Goal: Task Accomplishment & Management: Complete application form

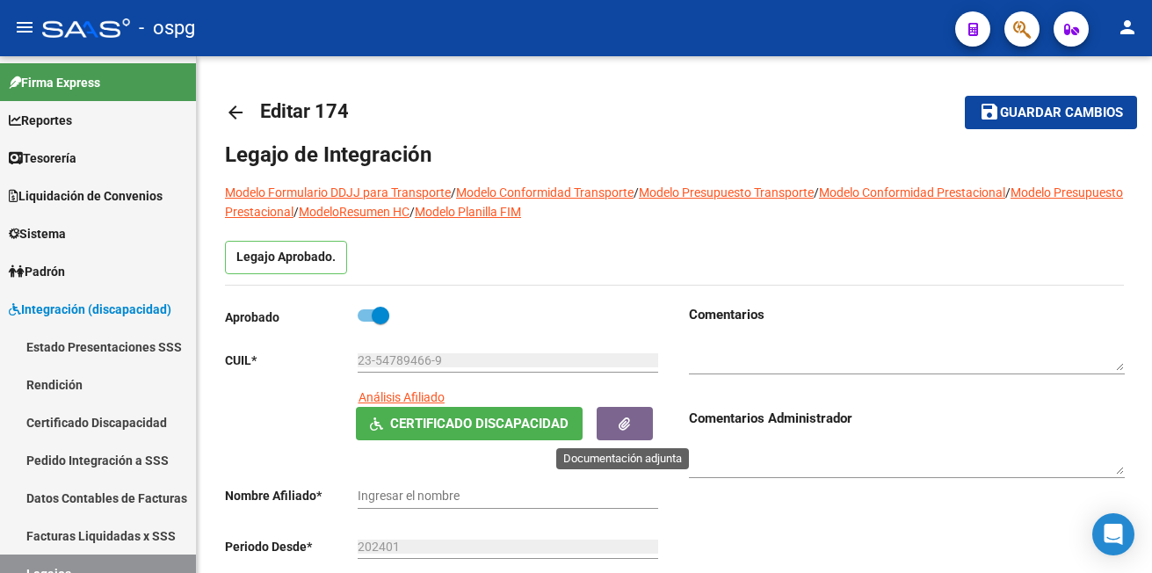
type input "[PERSON_NAME]"
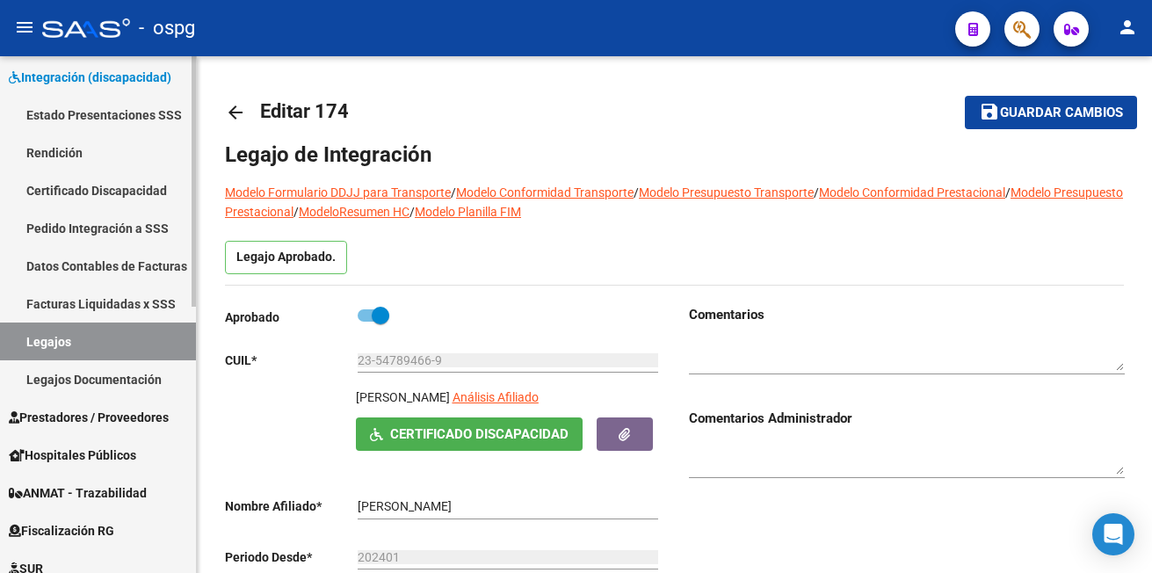
scroll to position [264, 0]
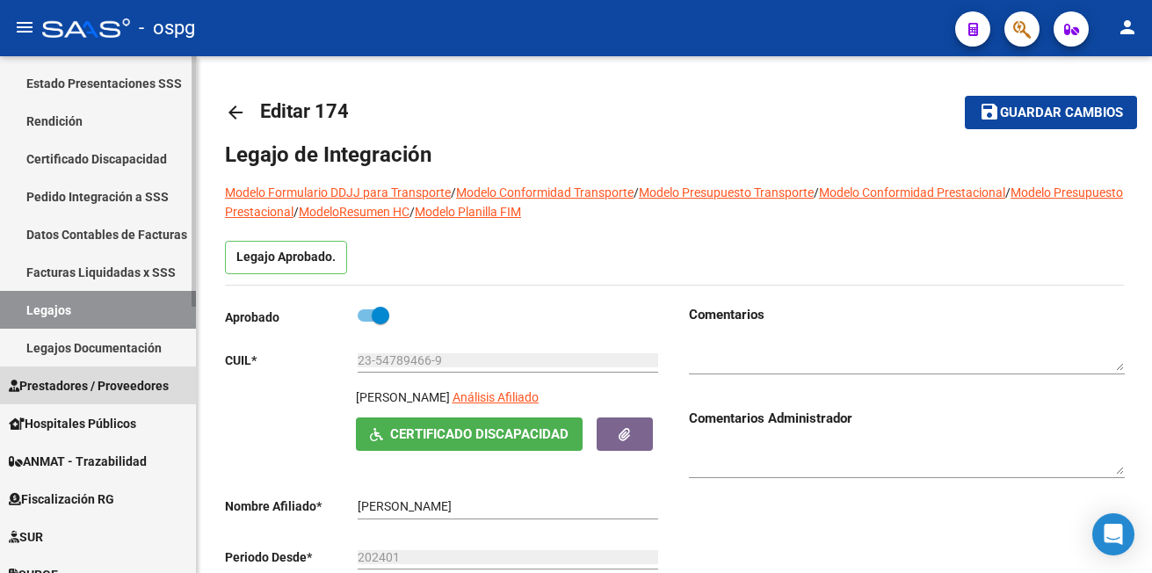
click at [87, 382] on span "Prestadores / Proveedores" at bounding box center [89, 385] width 160 height 19
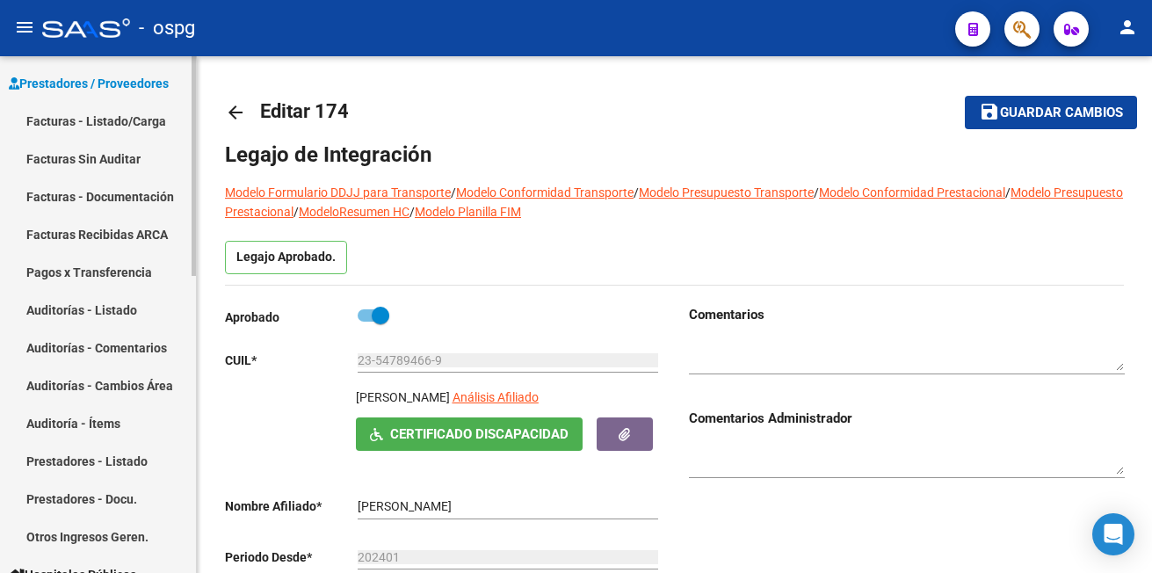
scroll to position [176, 0]
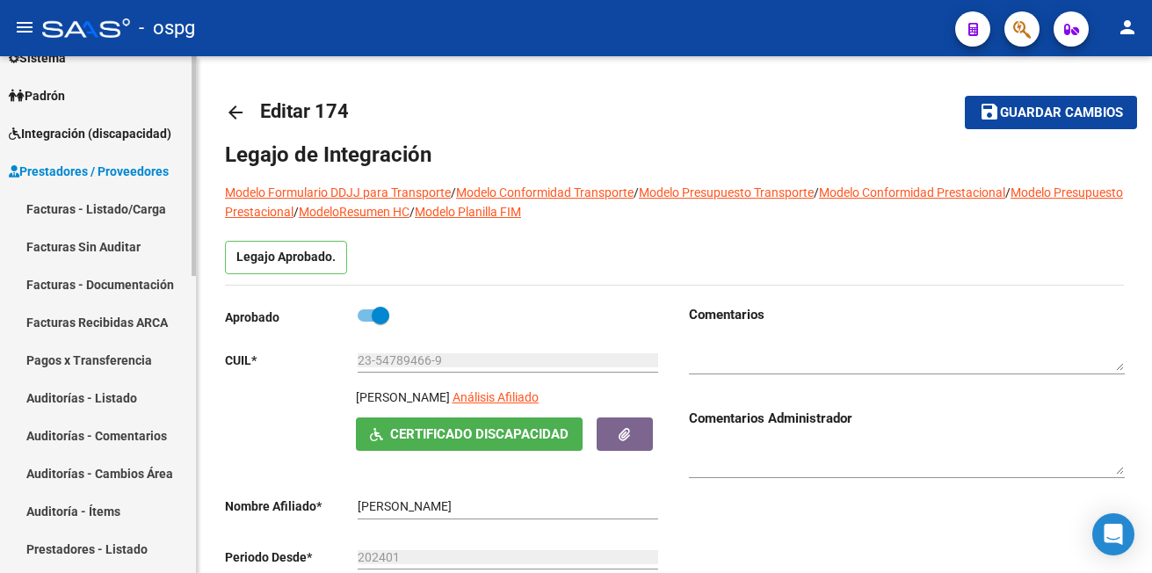
click at [110, 198] on link "Facturas - Listado/Carga" at bounding box center [98, 209] width 196 height 38
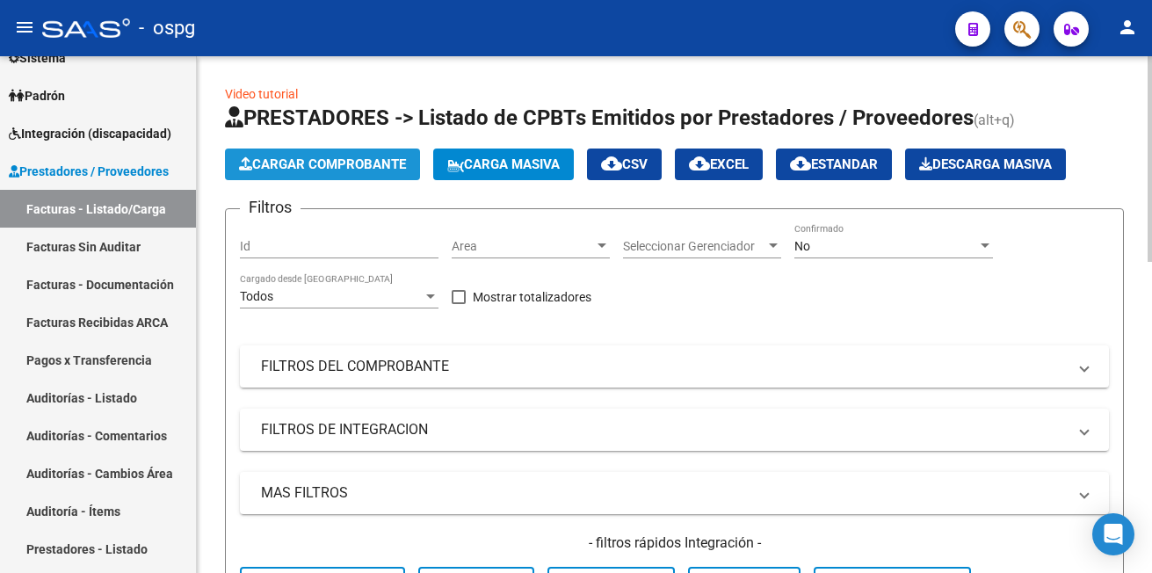
click at [304, 157] on span "Cargar Comprobante" at bounding box center [322, 164] width 167 height 16
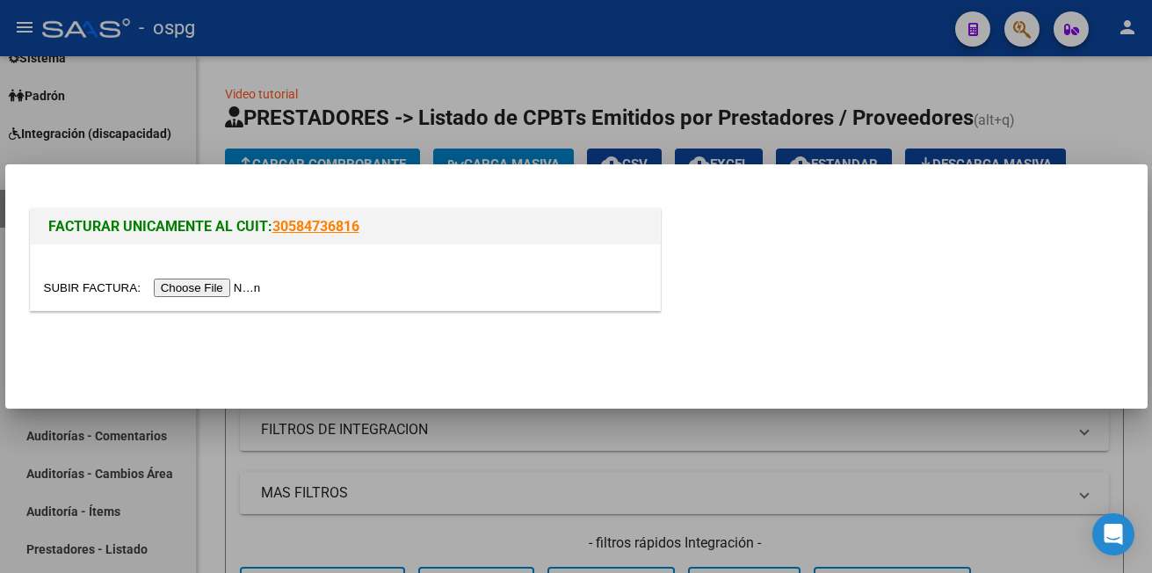
click at [204, 292] on input "file" at bounding box center [155, 287] width 222 height 18
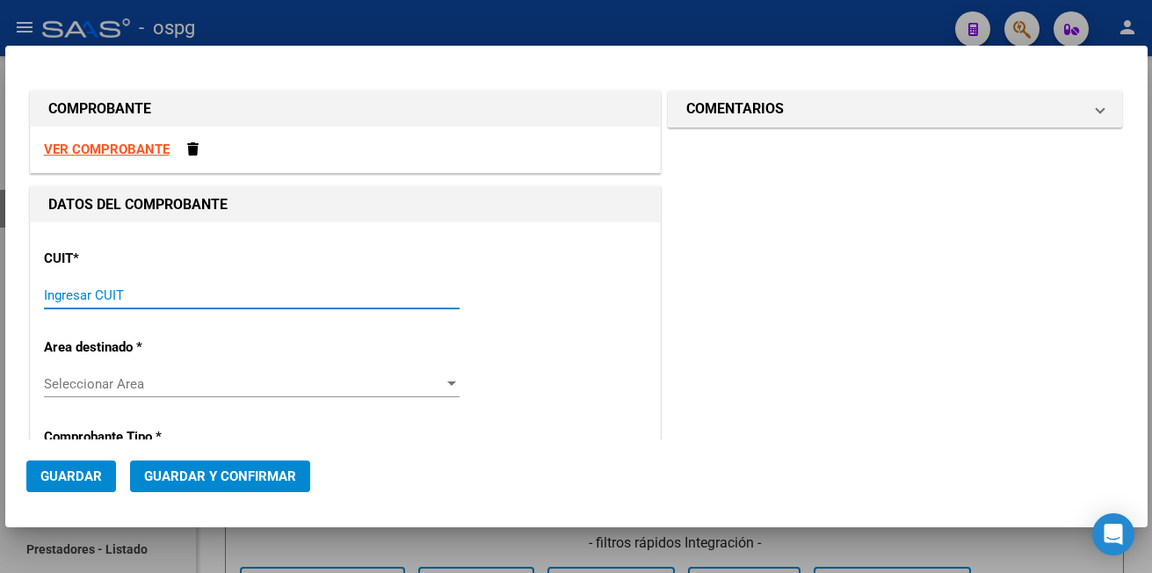
click at [73, 295] on input "Ingresar CUIT" at bounding box center [252, 295] width 416 height 16
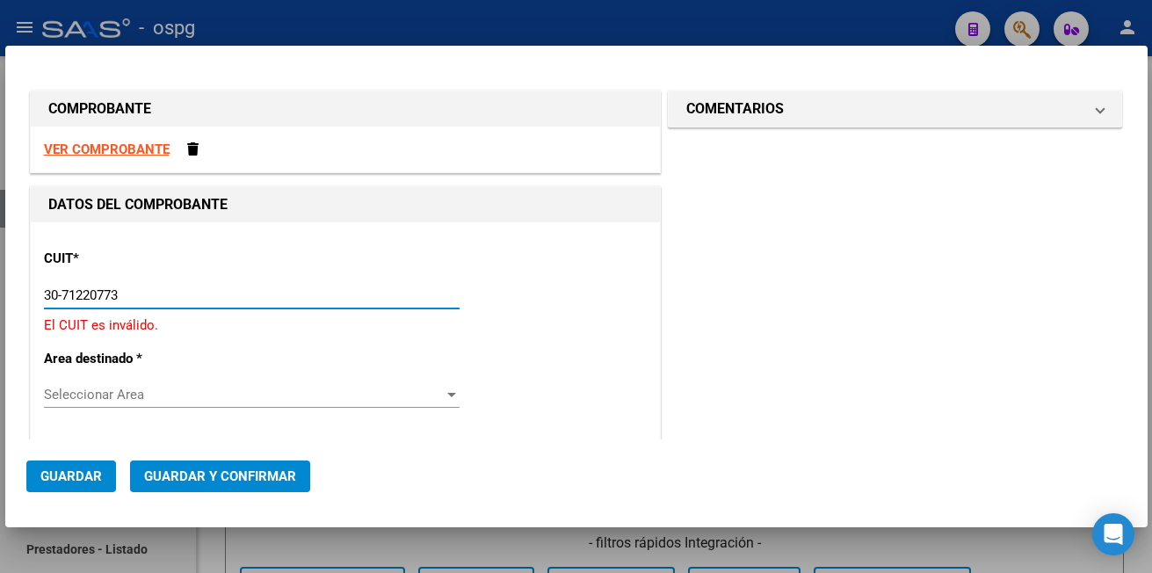
type input "30-71220773-2"
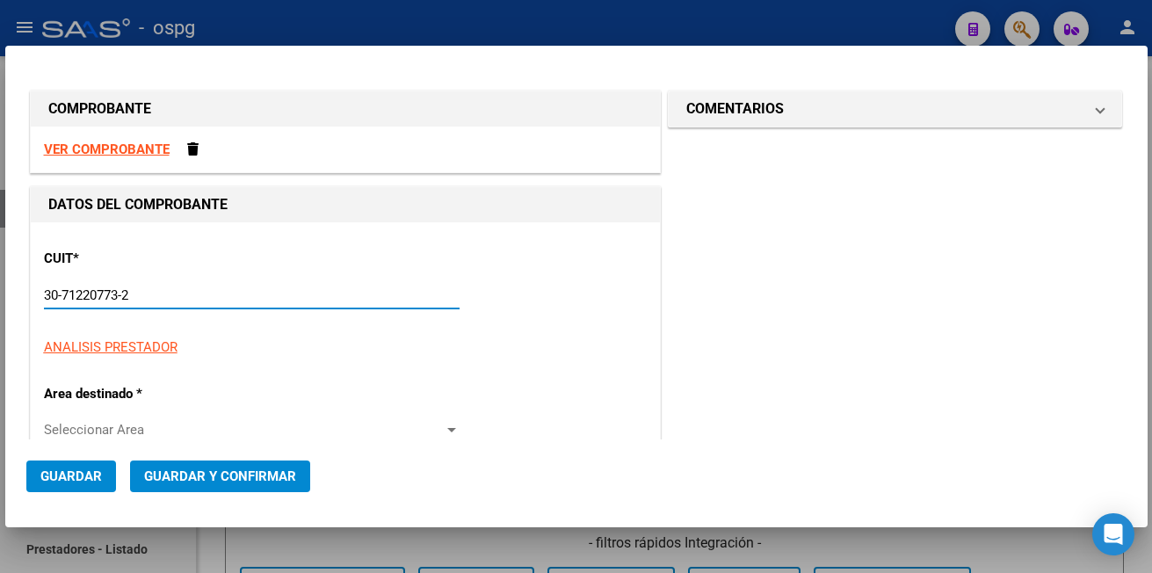
type input "3"
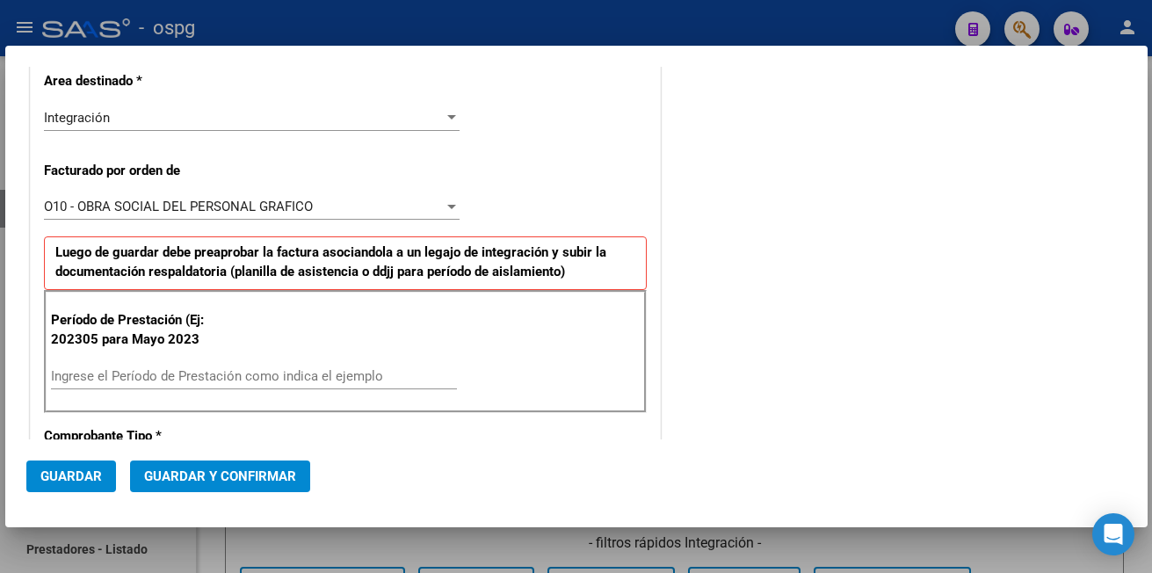
scroll to position [351, 0]
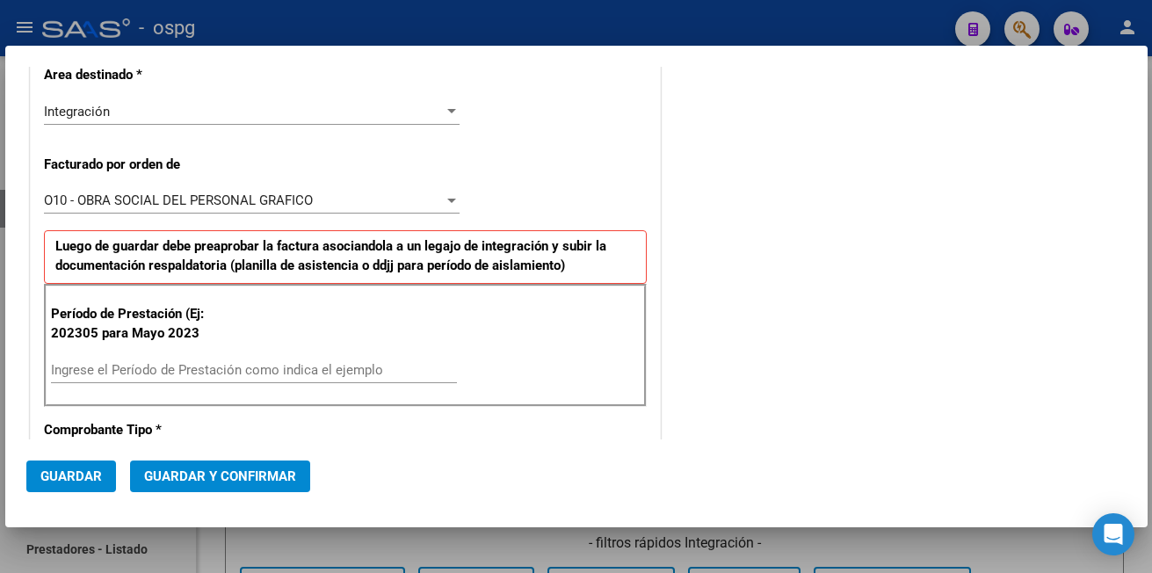
type input "30-71220773-2"
click at [69, 371] on input "Ingrese el Período de Prestación como indica el ejemplo" at bounding box center [254, 370] width 406 height 16
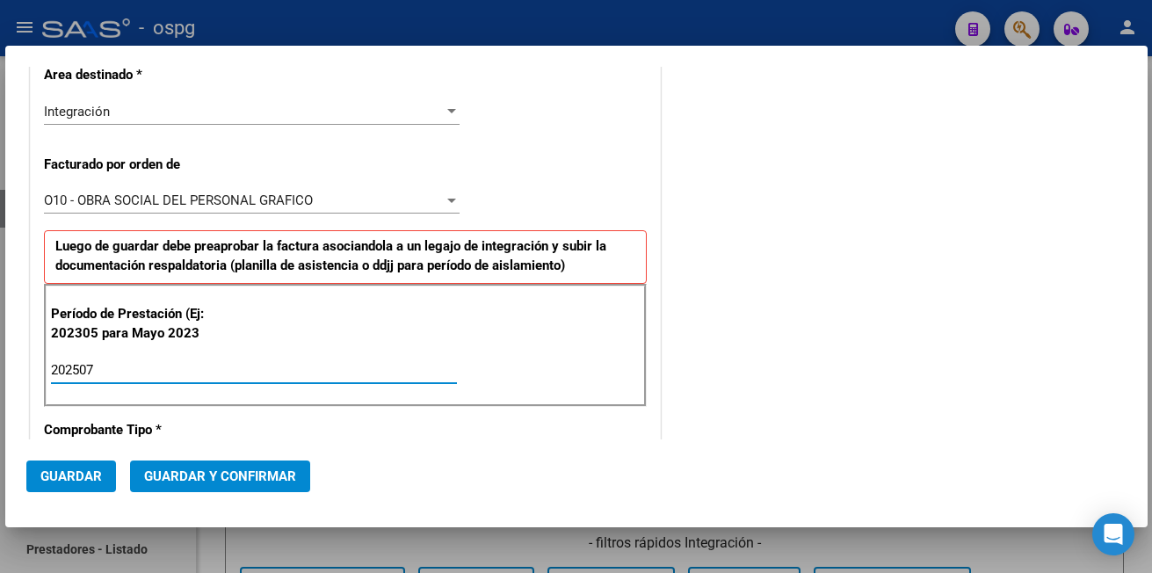
type input "202507"
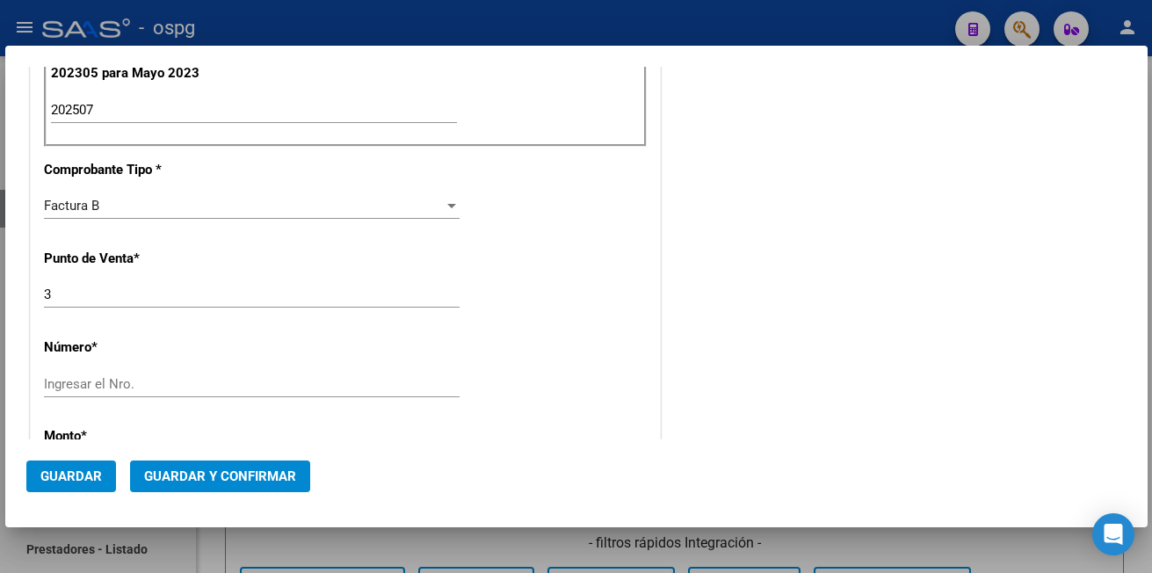
scroll to position [615, 0]
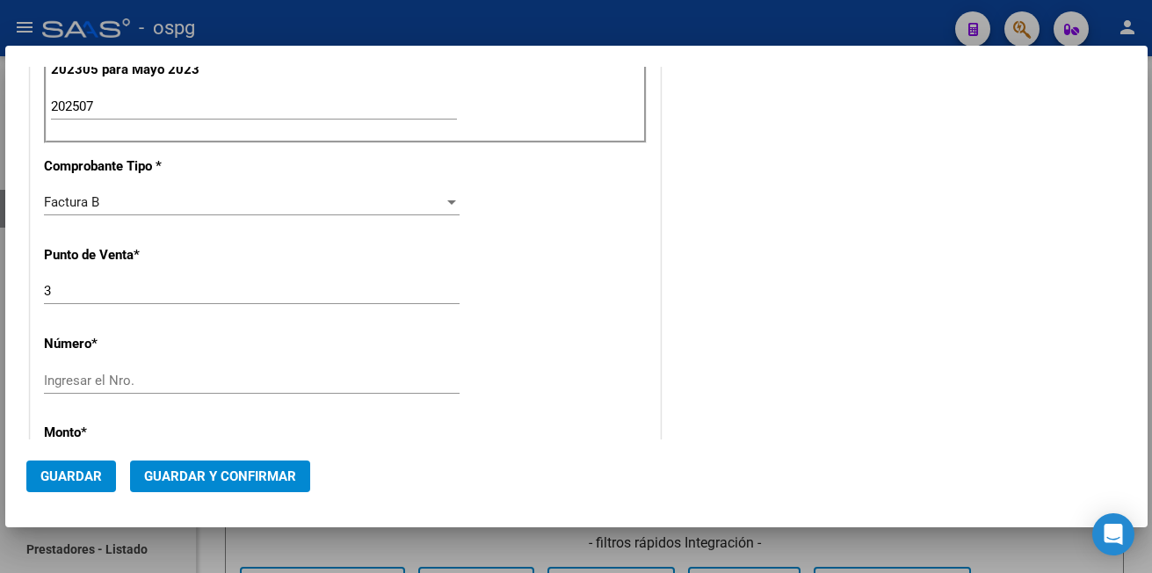
click at [70, 386] on input "Ingresar el Nro." at bounding box center [252, 380] width 416 height 16
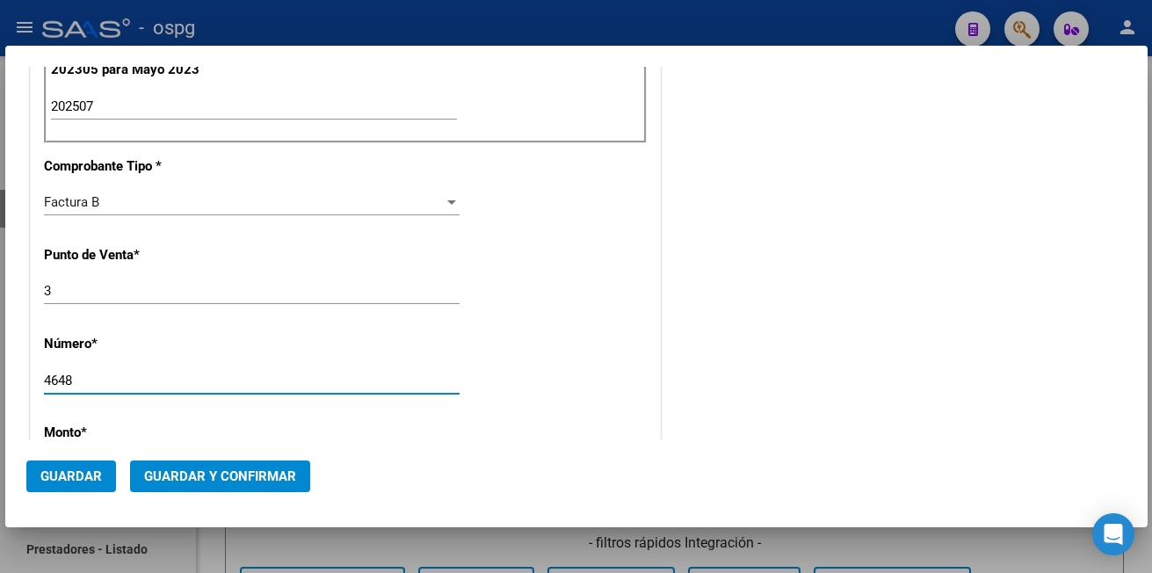
type input "4648"
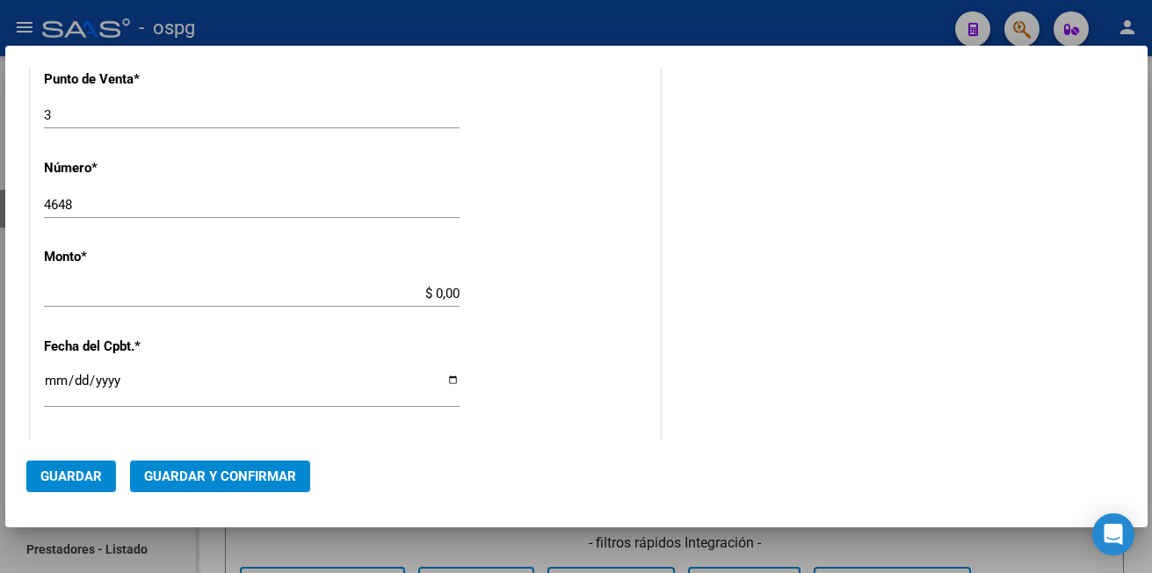
type input "$ 573.104,34"
type input "[DATE]"
type input "75332869086073"
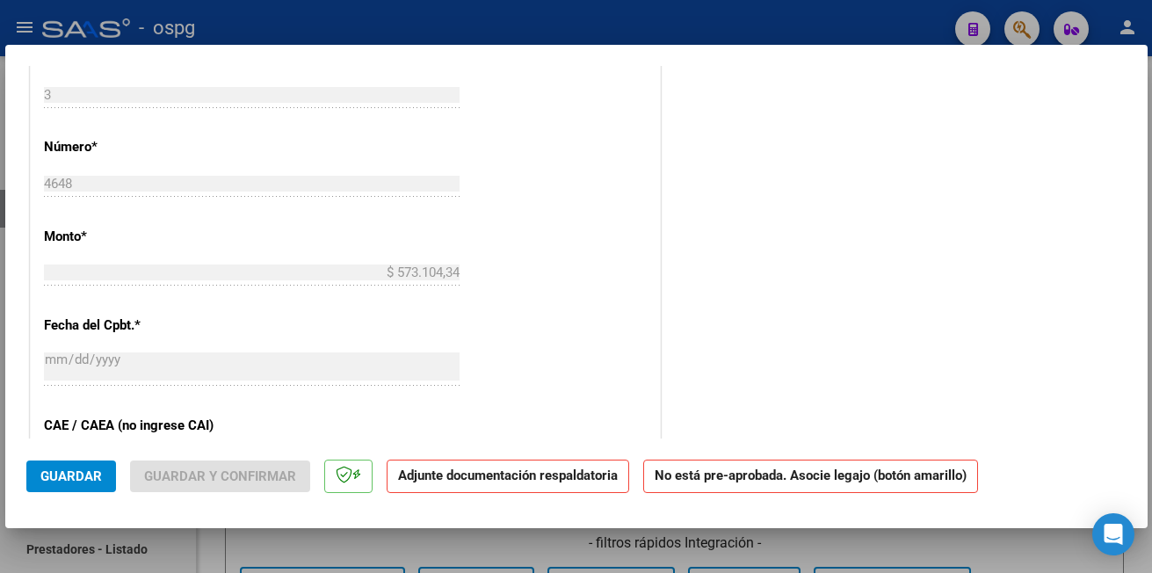
scroll to position [1054, 0]
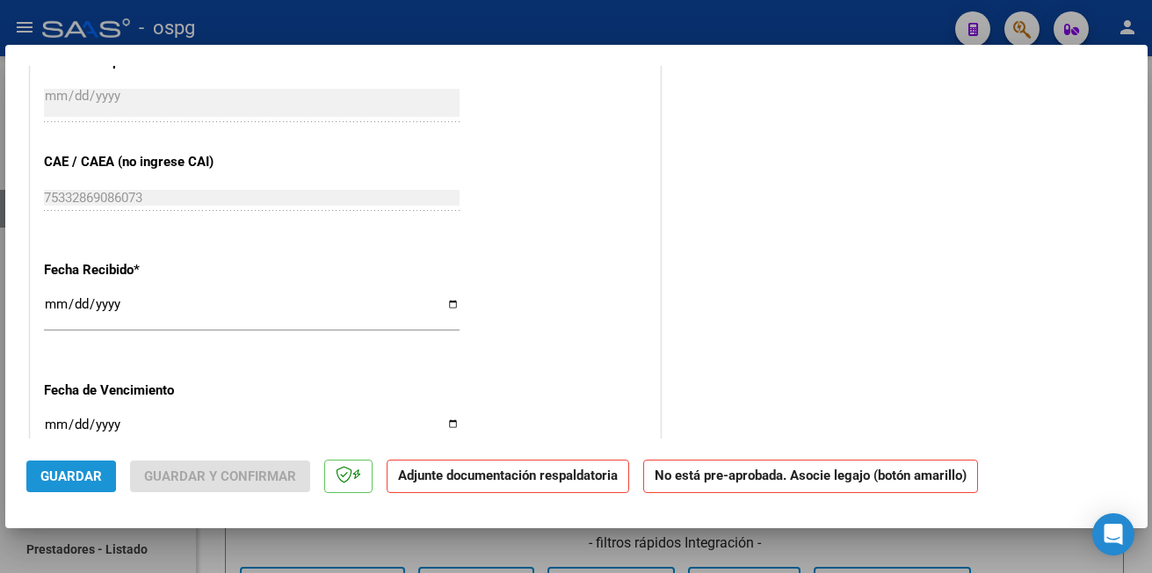
click at [60, 476] on span "Guardar" at bounding box center [70, 476] width 61 height 16
click at [271, 24] on div at bounding box center [576, 286] width 1152 height 573
type input "$ 0,00"
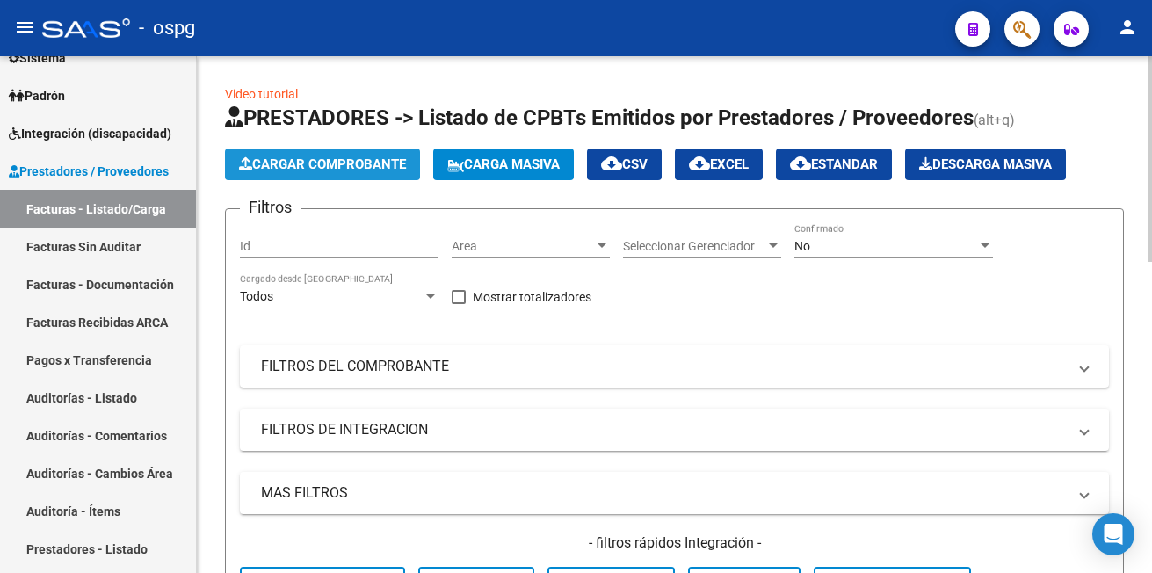
click at [315, 164] on span "Cargar Comprobante" at bounding box center [322, 164] width 167 height 16
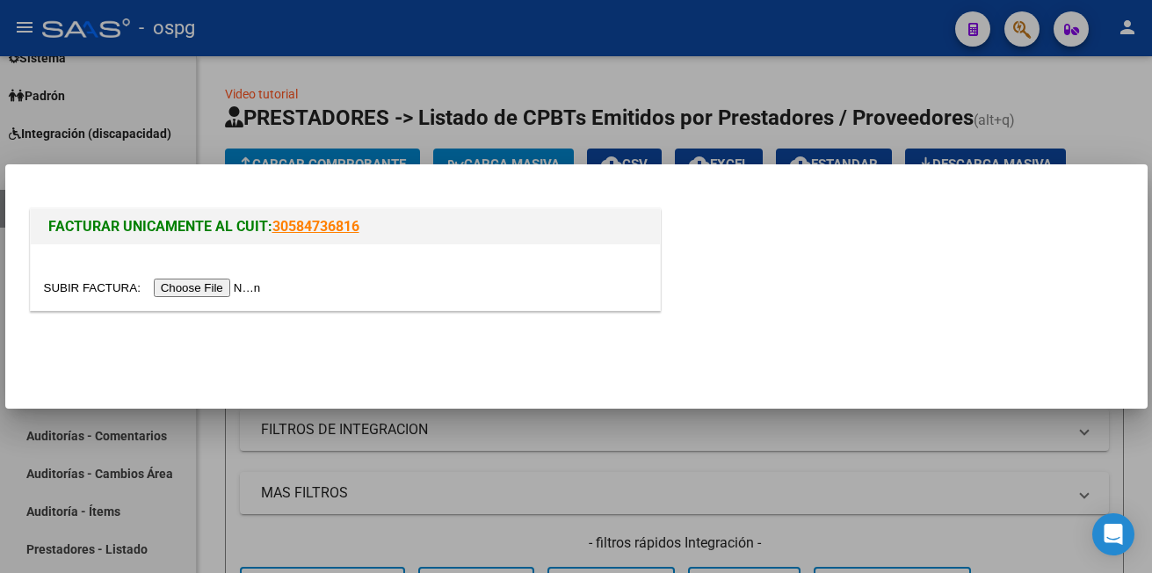
click at [207, 286] on input "file" at bounding box center [155, 287] width 222 height 18
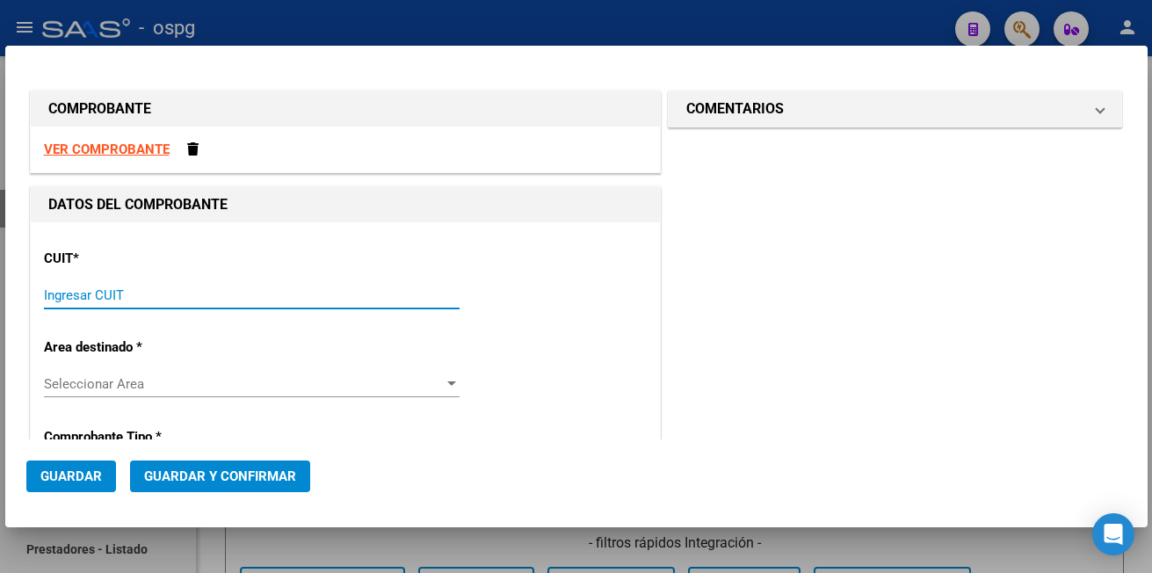
click at [159, 292] on input "Ingresar CUIT" at bounding box center [252, 295] width 416 height 16
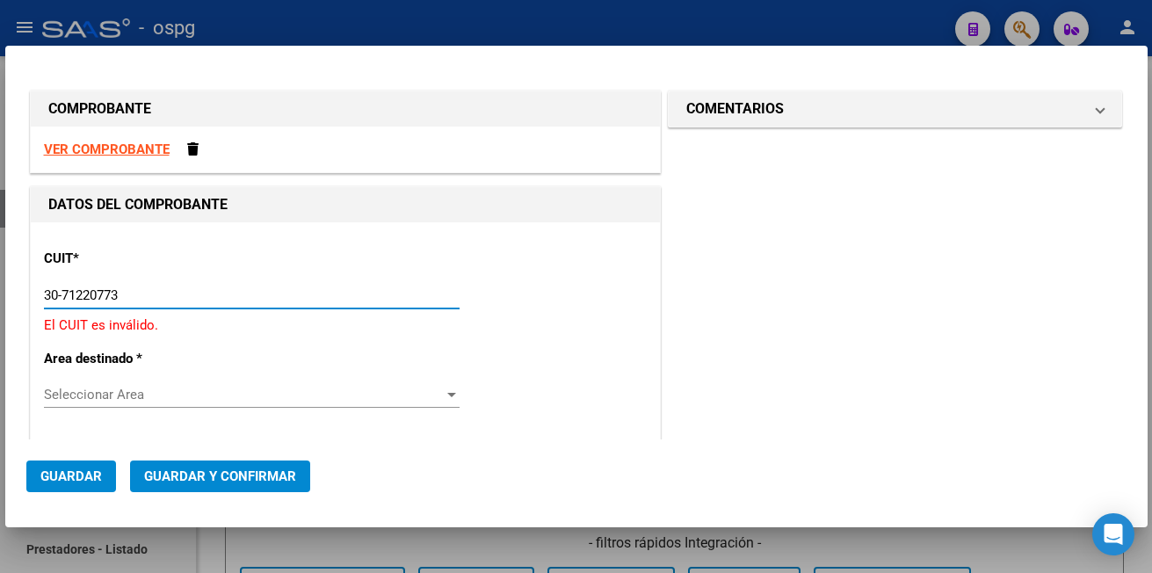
type input "30-71220773-2"
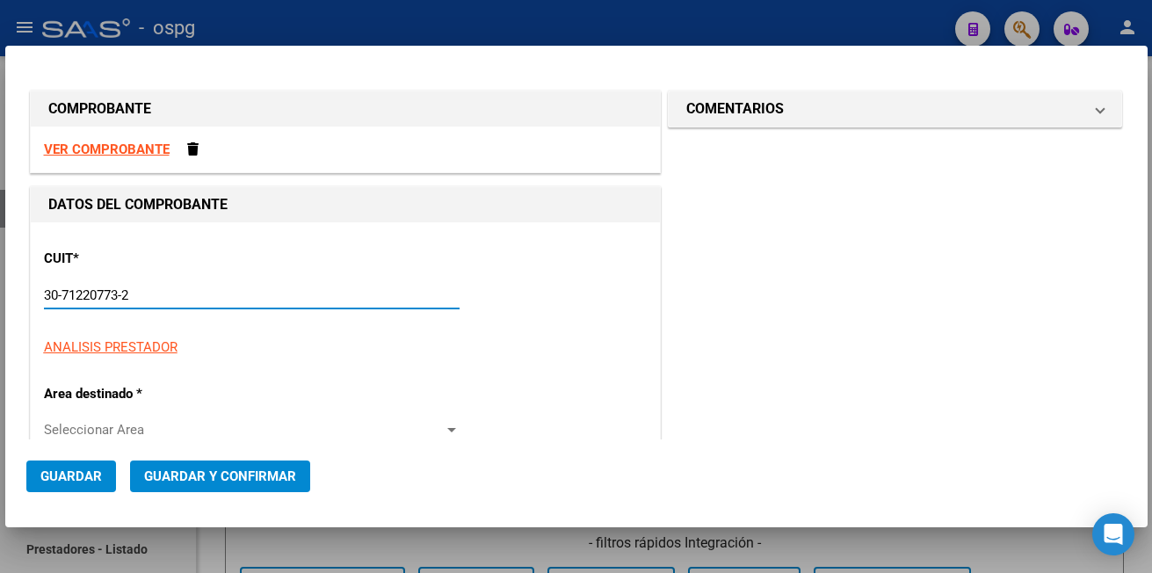
type input "3"
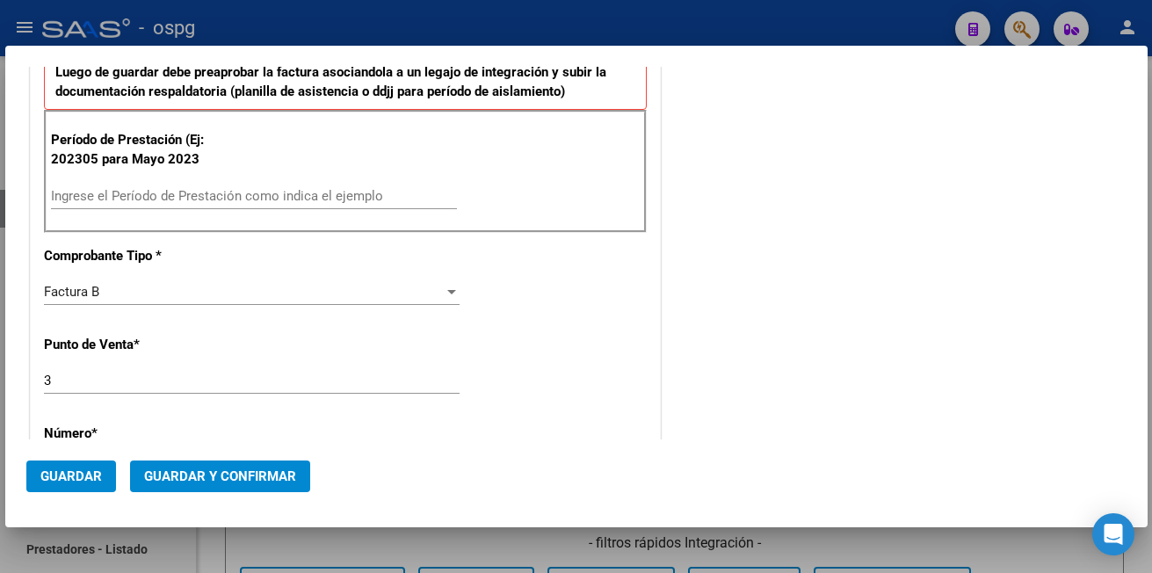
scroll to position [527, 0]
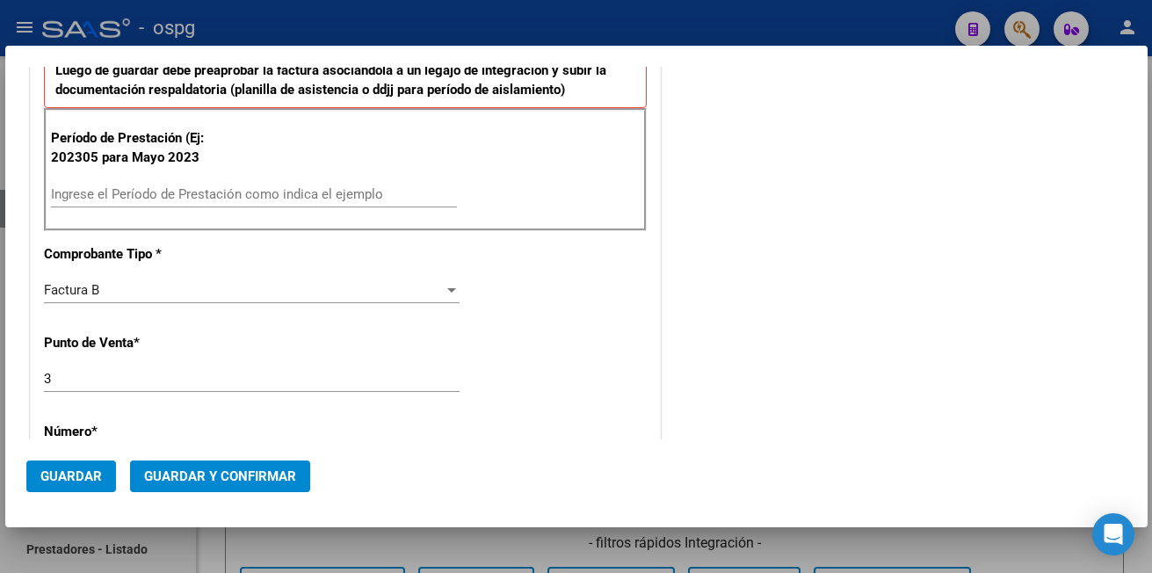
type input "30-71220773-2"
click at [145, 197] on input "Ingrese el Período de Prestación como indica el ejemplo" at bounding box center [254, 194] width 406 height 16
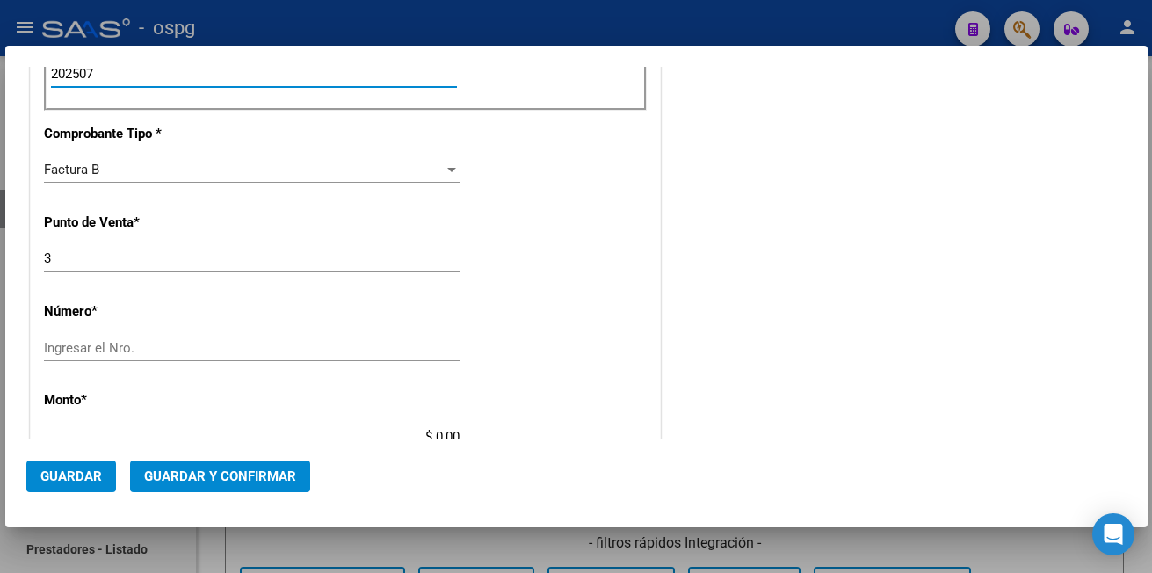
scroll to position [703, 0]
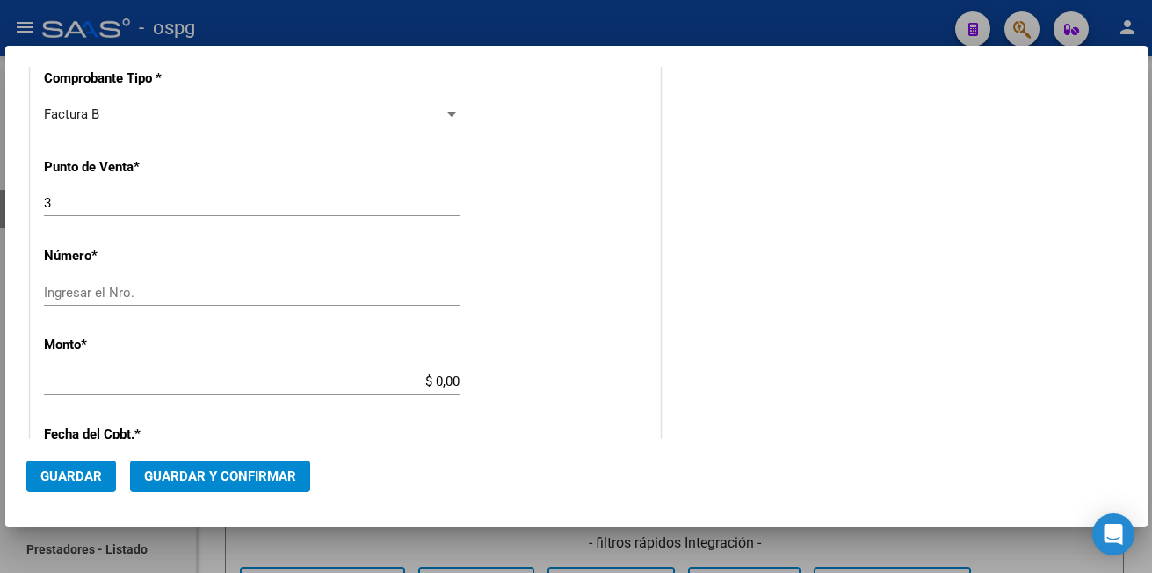
type input "202507"
click at [121, 287] on input "Ingresar el Nro." at bounding box center [252, 293] width 416 height 16
type input "4650"
click at [133, 369] on div "$ 0,00 Ingresar el monto" at bounding box center [252, 381] width 416 height 26
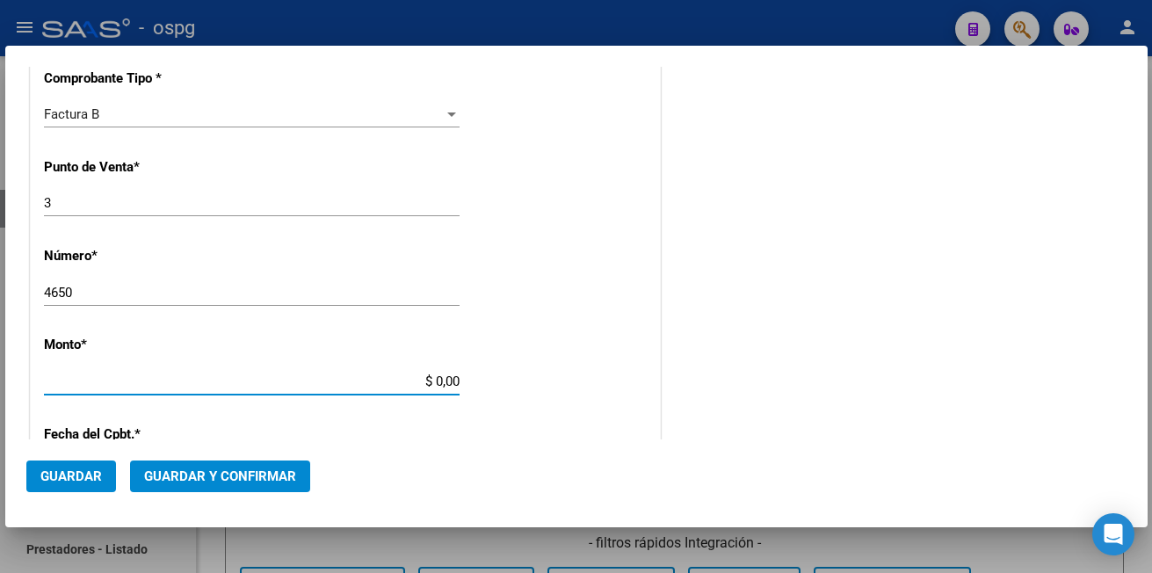
type input "$ 4.523.295,51"
type input "[DATE]"
type input "75332869512272"
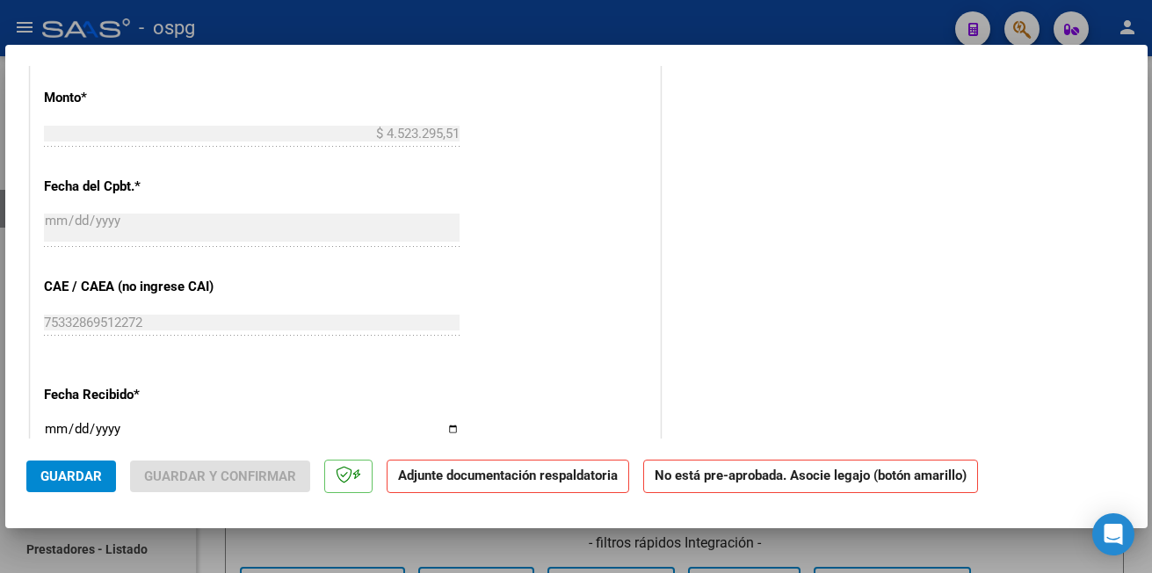
scroll to position [879, 0]
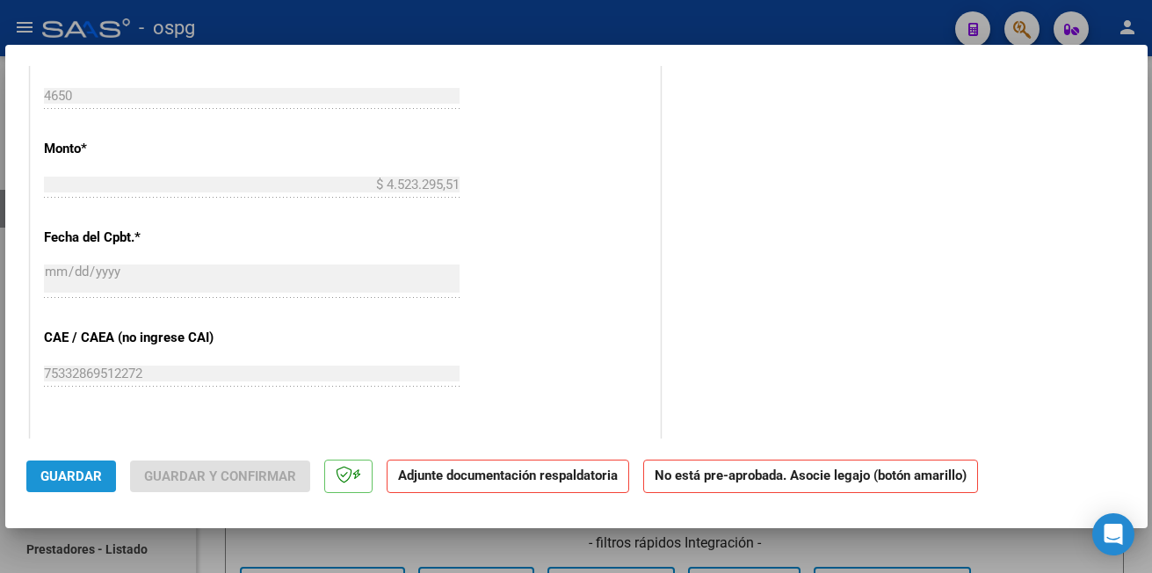
click at [65, 474] on span "Guardar" at bounding box center [70, 476] width 61 height 16
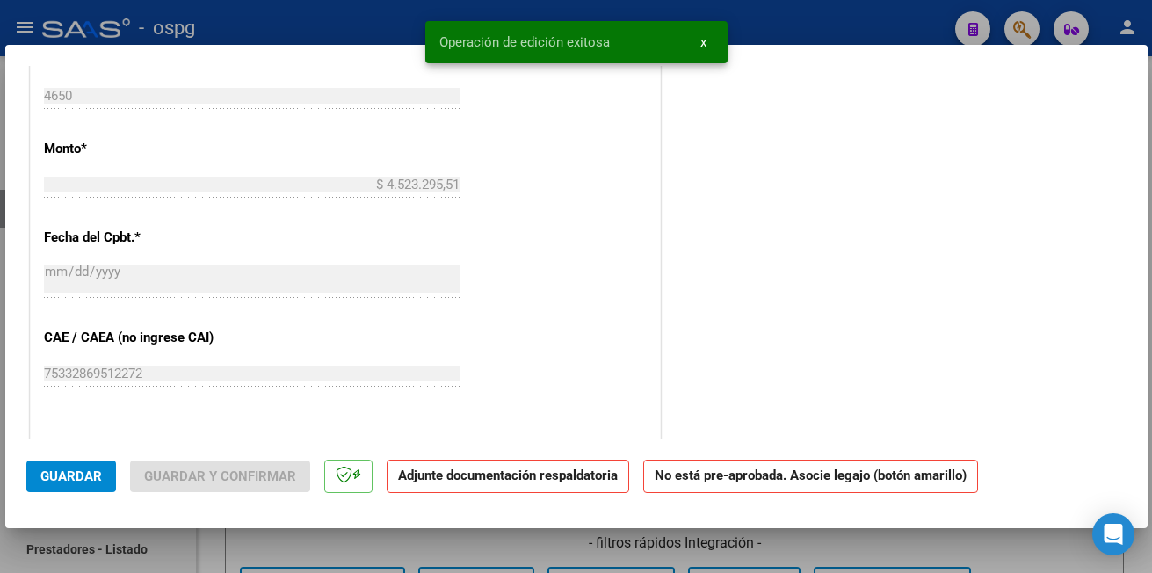
click at [264, 30] on div at bounding box center [576, 286] width 1152 height 573
type input "$ 0,00"
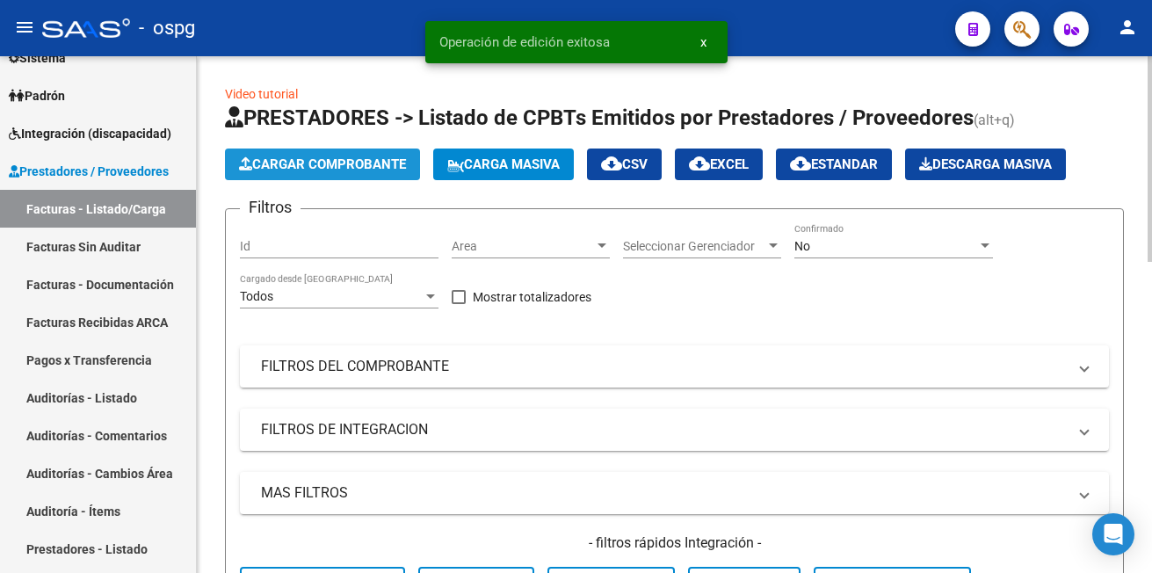
click at [261, 151] on button "Cargar Comprobante" at bounding box center [322, 164] width 195 height 32
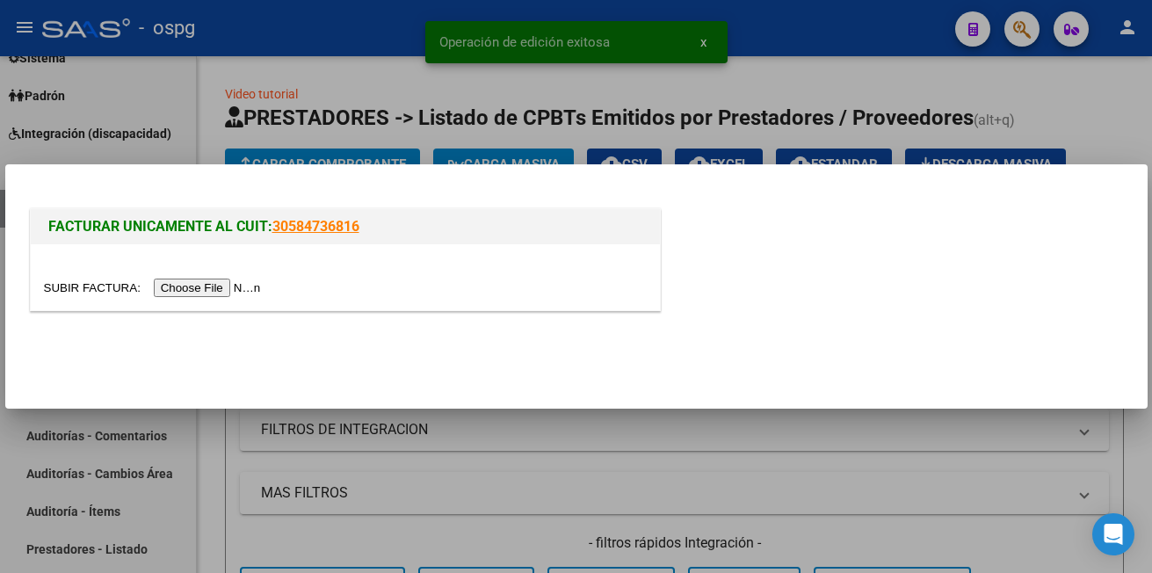
click at [213, 289] on input "file" at bounding box center [155, 287] width 222 height 18
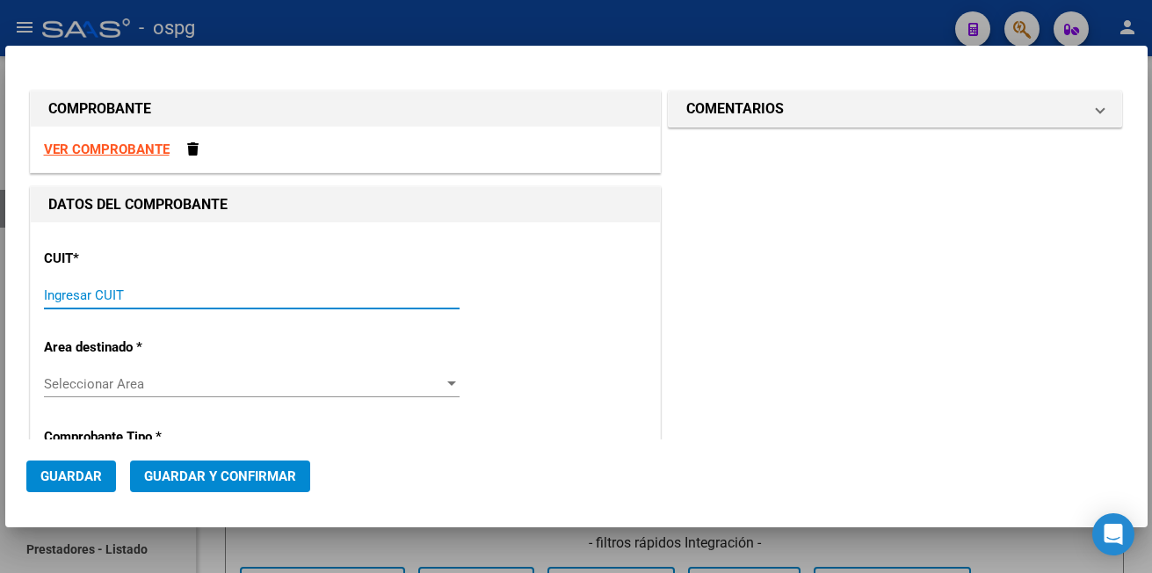
click at [167, 297] on input "Ingresar CUIT" at bounding box center [252, 295] width 416 height 16
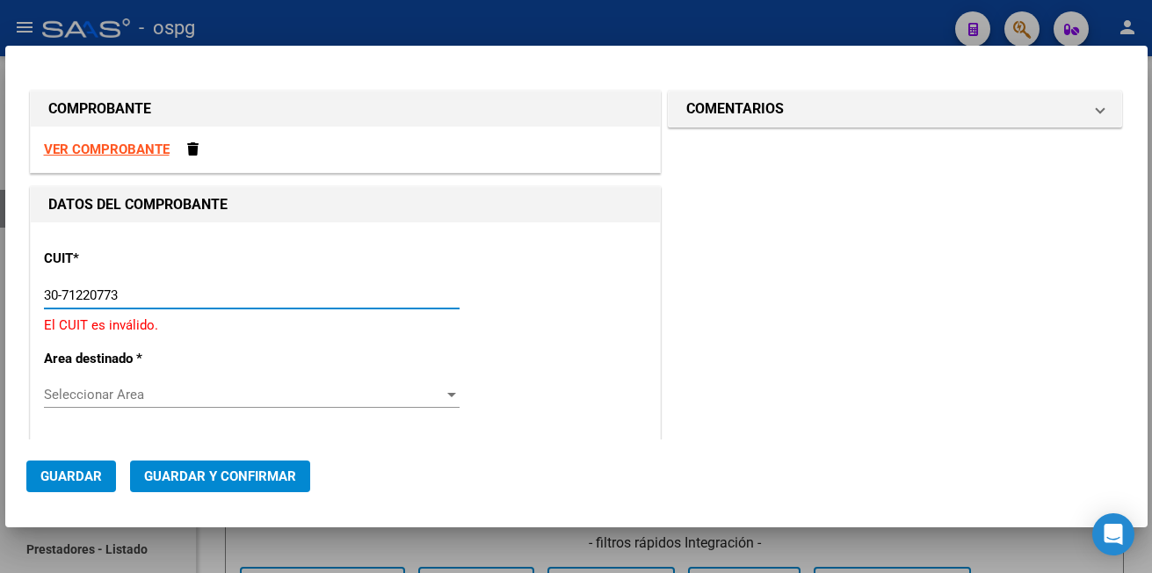
type input "30-71220773-2"
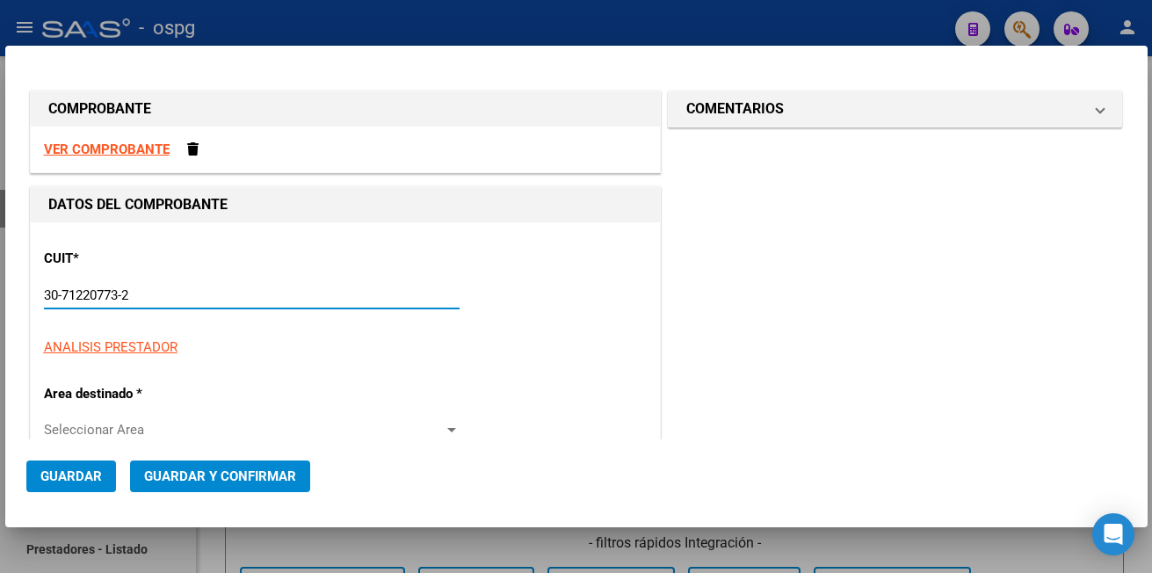
type input "3"
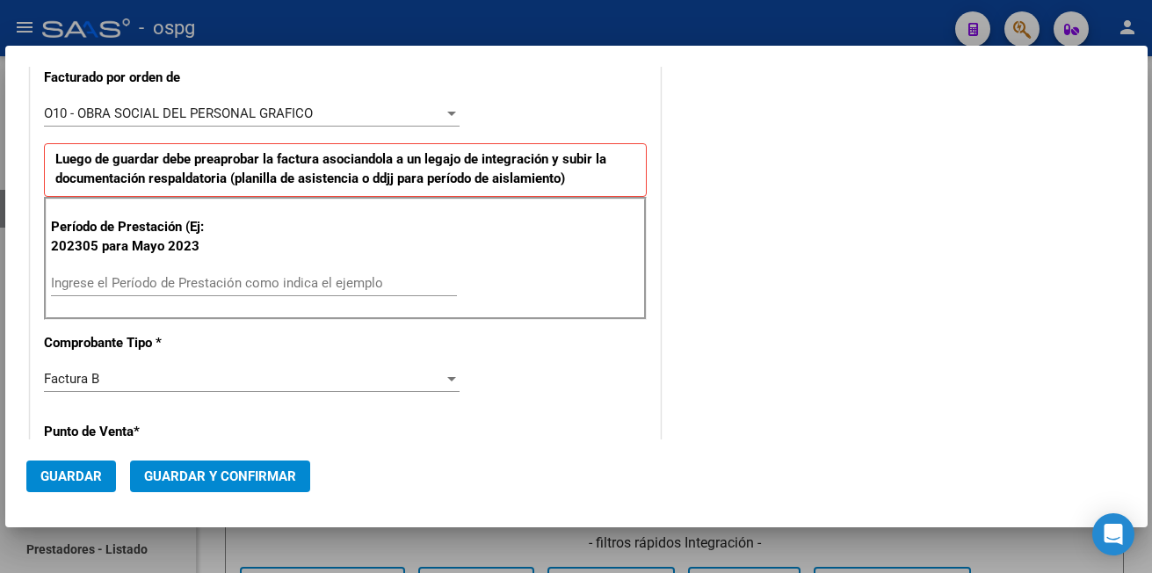
scroll to position [439, 0]
type input "30-71220773-2"
click at [160, 280] on input "Ingrese el Período de Prestación como indica el ejemplo" at bounding box center [254, 282] width 406 height 16
type input "202507"
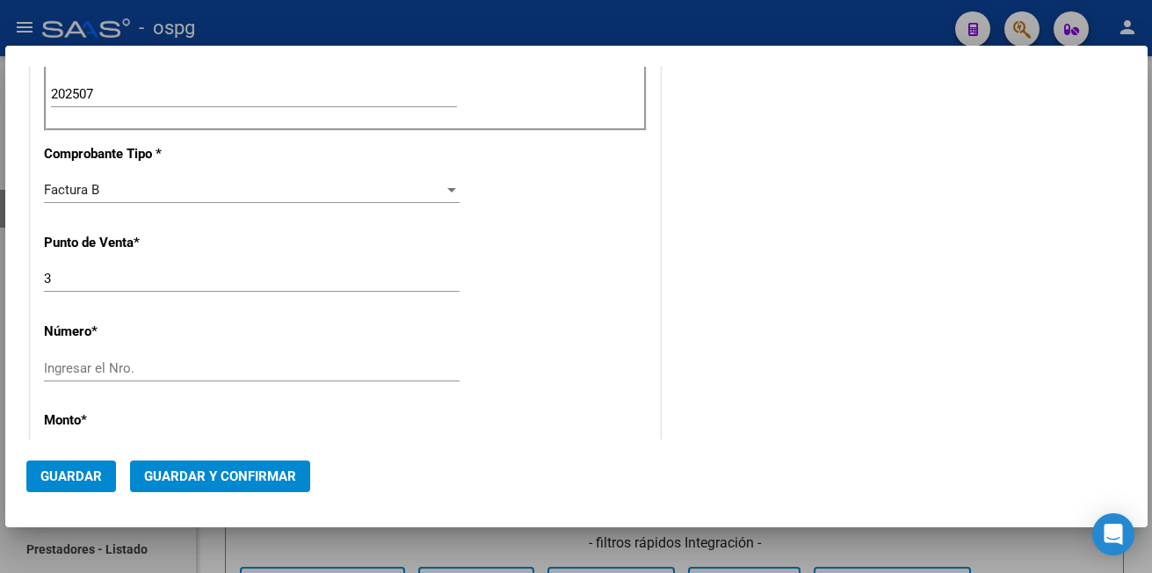
scroll to position [703, 0]
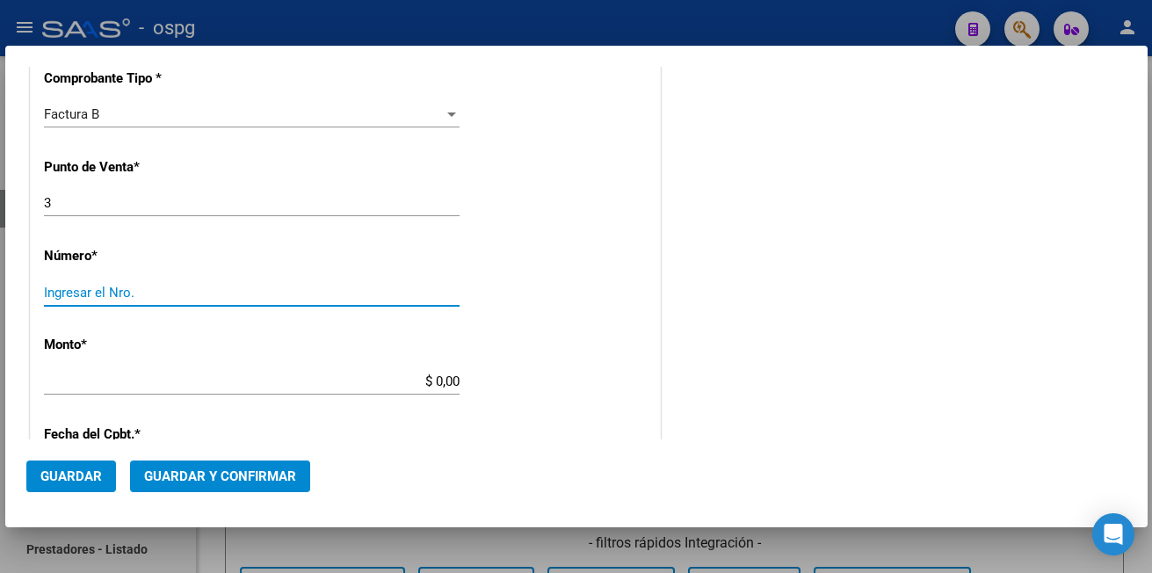
click at [119, 288] on input "Ingresar el Nro." at bounding box center [252, 293] width 416 height 16
type input "4651"
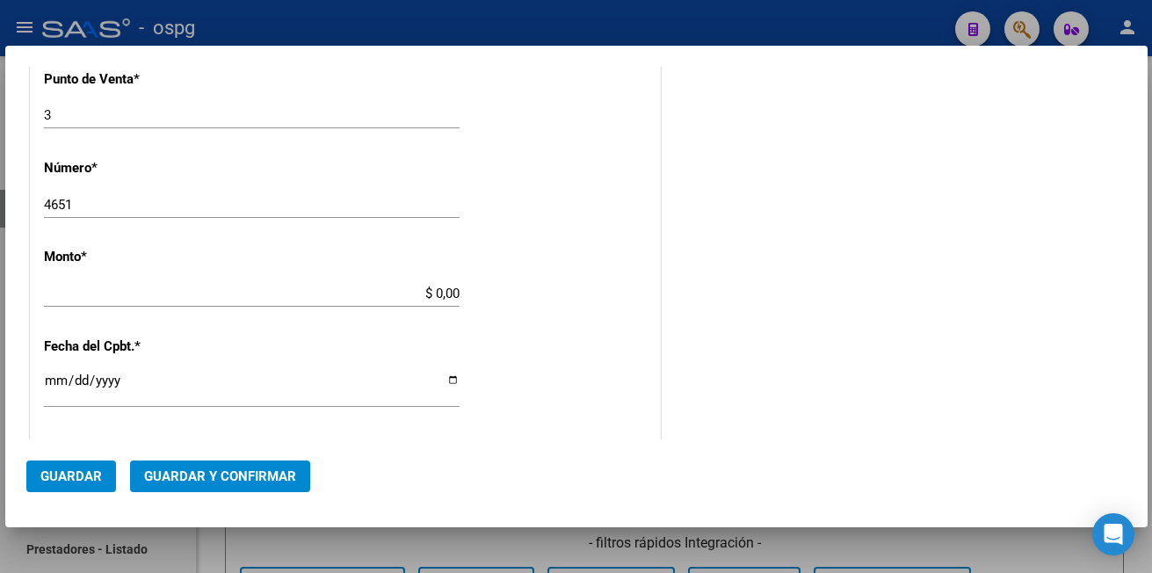
type input "$ 382.069,56"
type input "[DATE]"
type input "75332869741842"
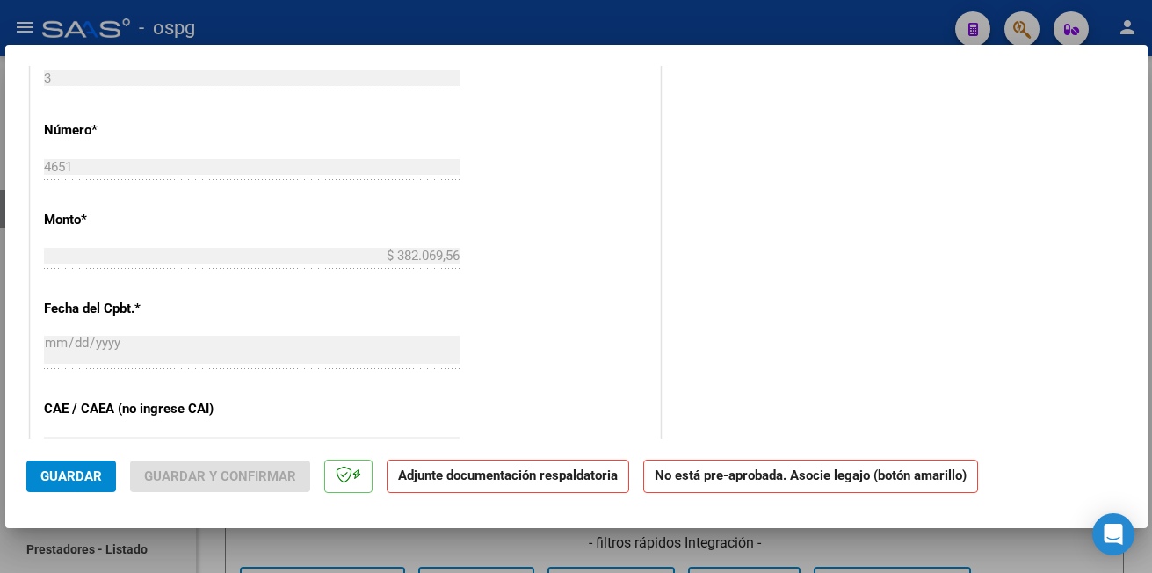
scroll to position [751, 0]
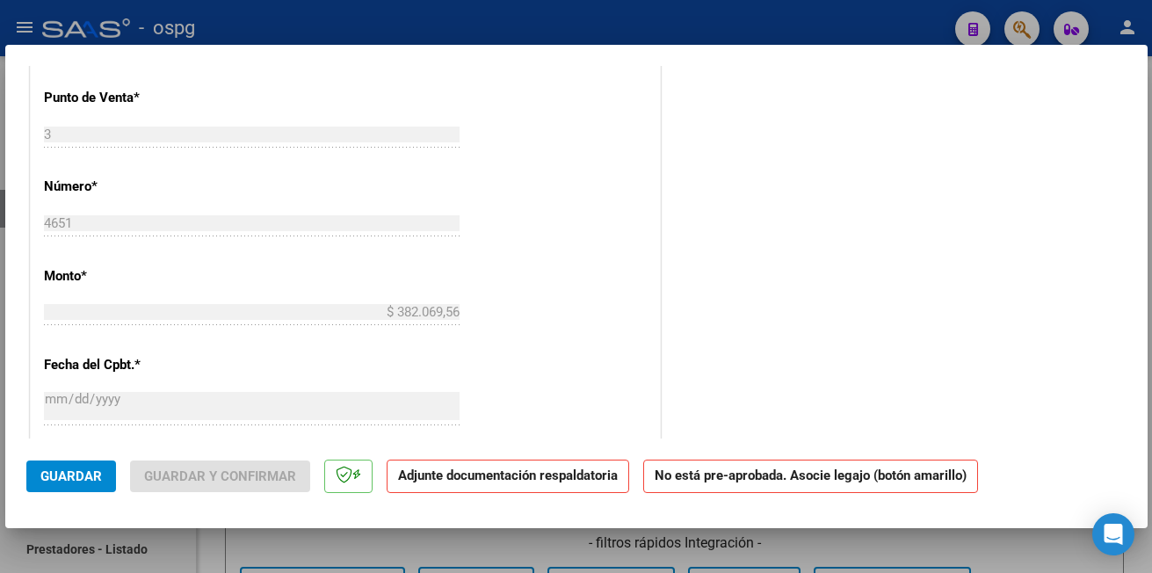
click at [60, 481] on span "Guardar" at bounding box center [70, 476] width 61 height 16
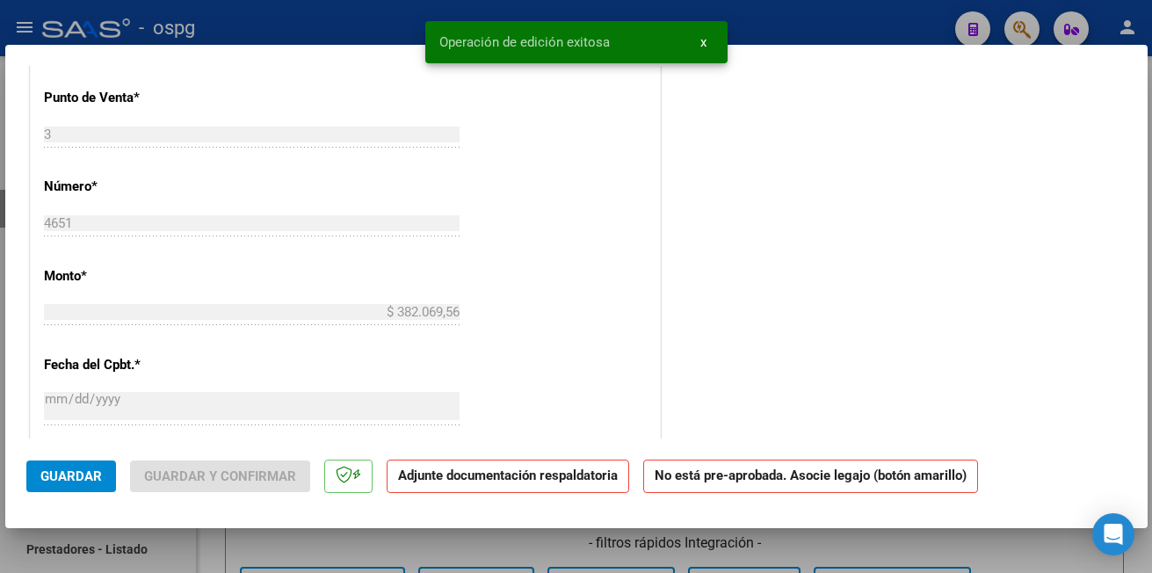
click at [347, 29] on div at bounding box center [576, 286] width 1152 height 573
type input "$ 0,00"
